Goal: Information Seeking & Learning: Check status

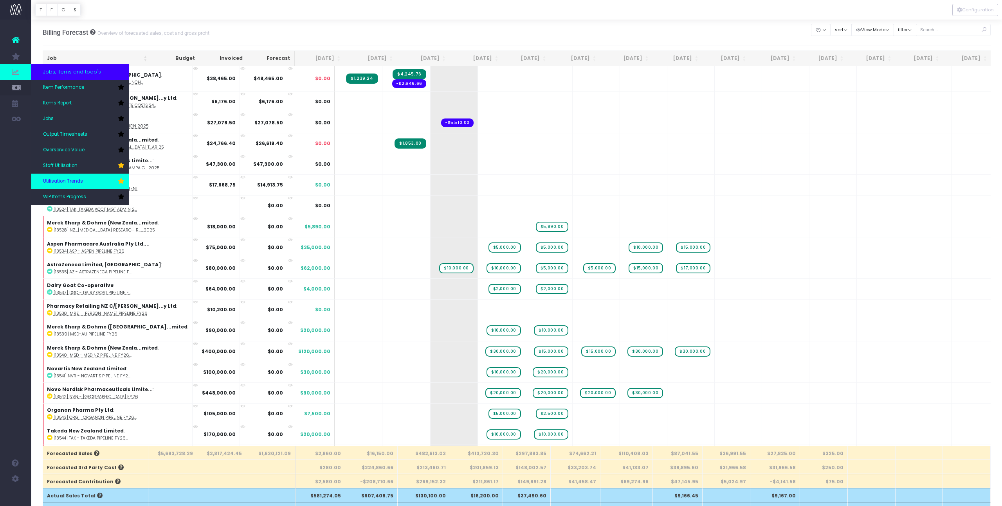
click at [86, 177] on link "Utilisation Trends" at bounding box center [80, 182] width 98 height 16
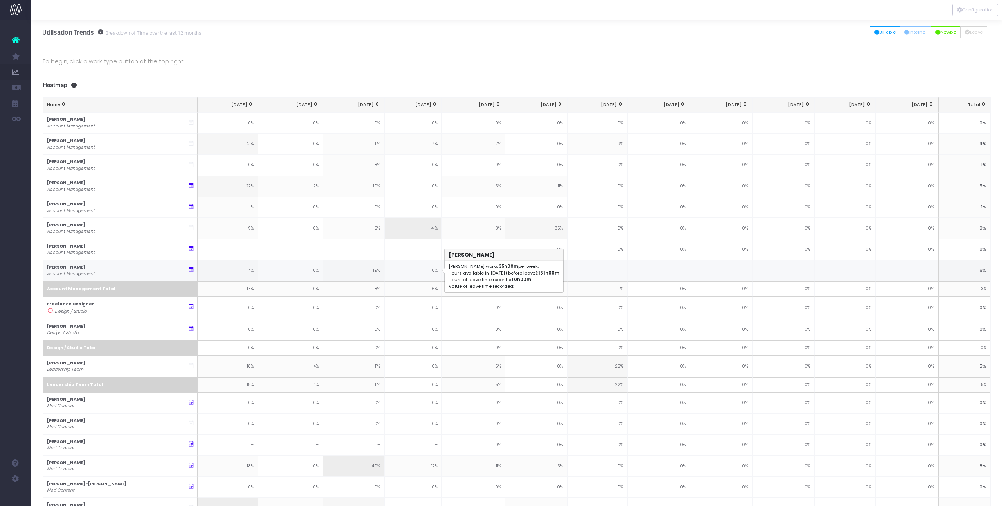
click at [397, 272] on td "0%" at bounding box center [412, 270] width 57 height 21
click at [883, 32] on button "Billable" at bounding box center [885, 32] width 30 height 12
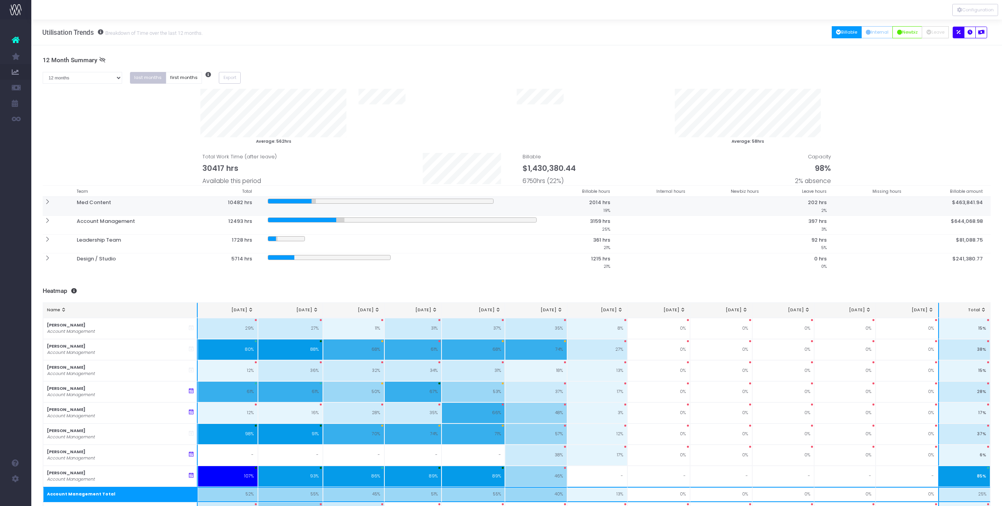
click at [48, 203] on icon at bounding box center [47, 202] width 7 height 7
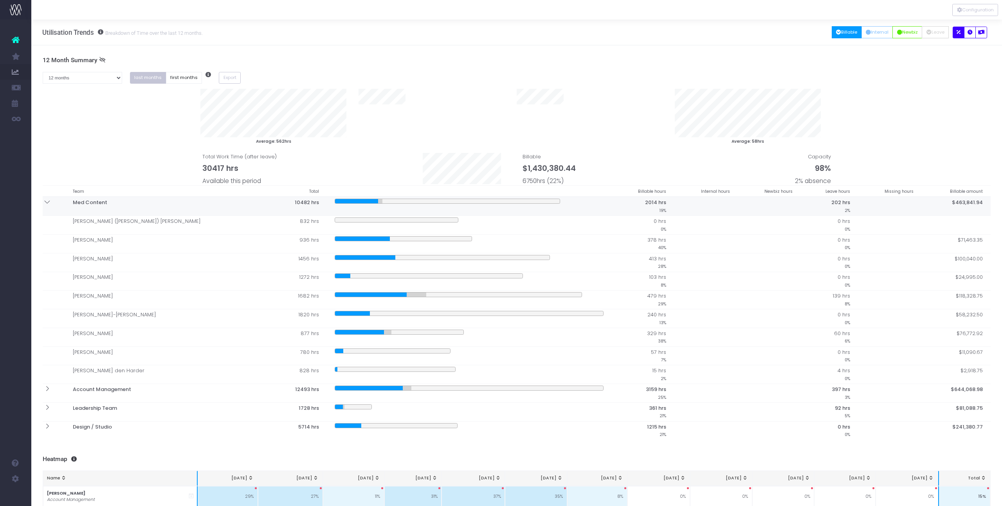
click at [48, 202] on icon at bounding box center [47, 202] width 7 height 7
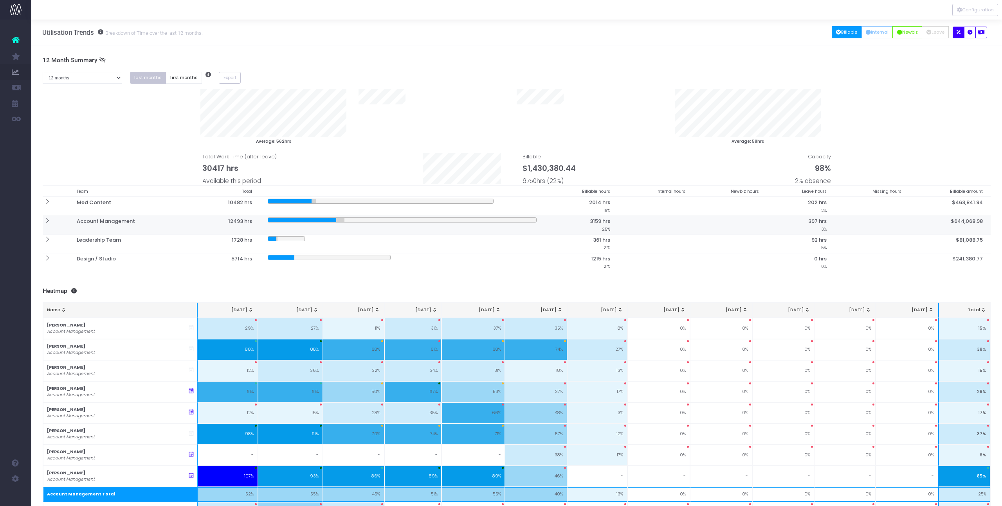
click at [48, 224] on th at bounding box center [56, 225] width 26 height 19
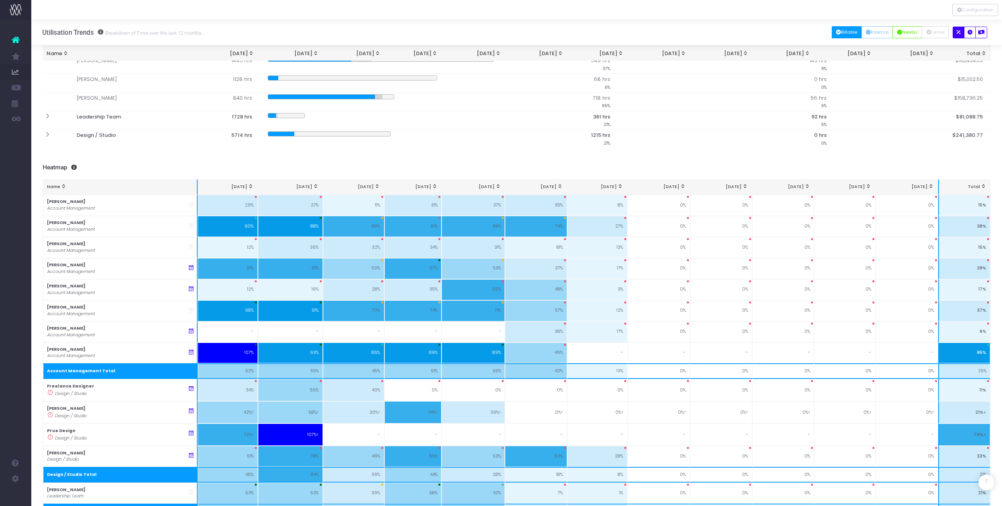
scroll to position [274, 0]
